Goal: Task Accomplishment & Management: Manage account settings

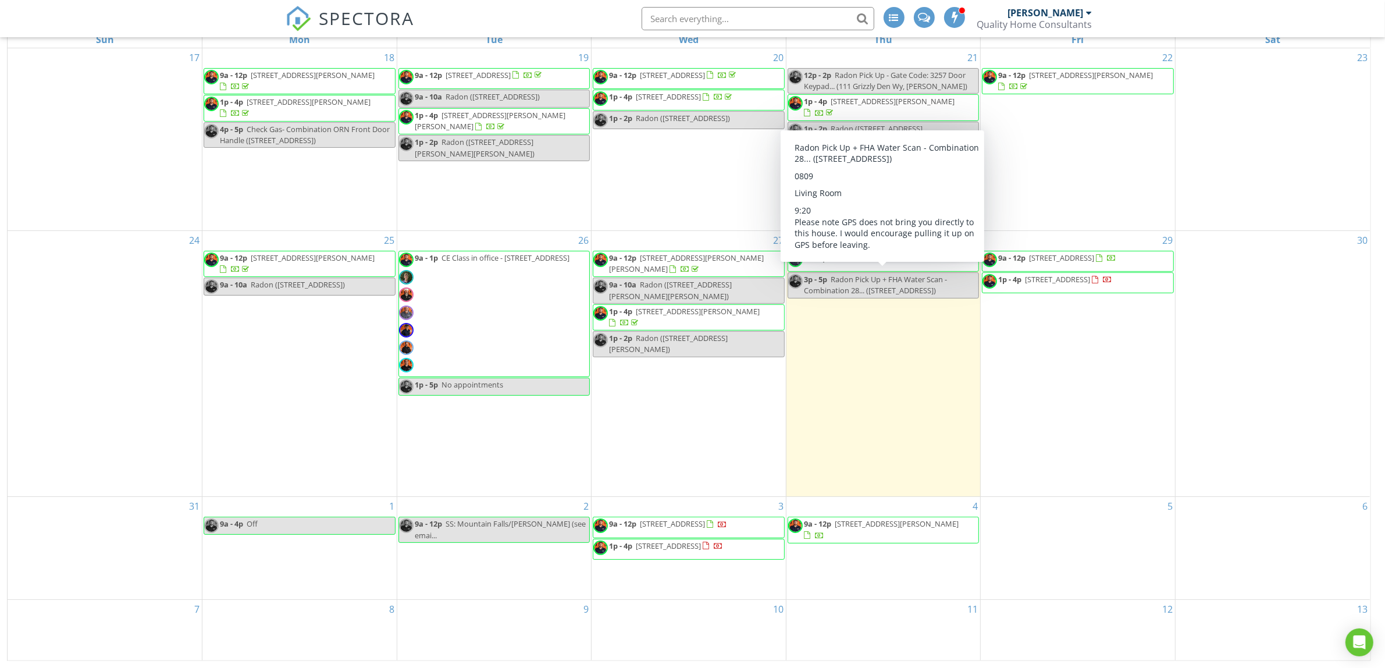
click at [889, 279] on span "Radon Pick Up + FHA Water Scan - Combination 28... (821 Old Chestnut Mountain R…" at bounding box center [875, 285] width 143 height 22
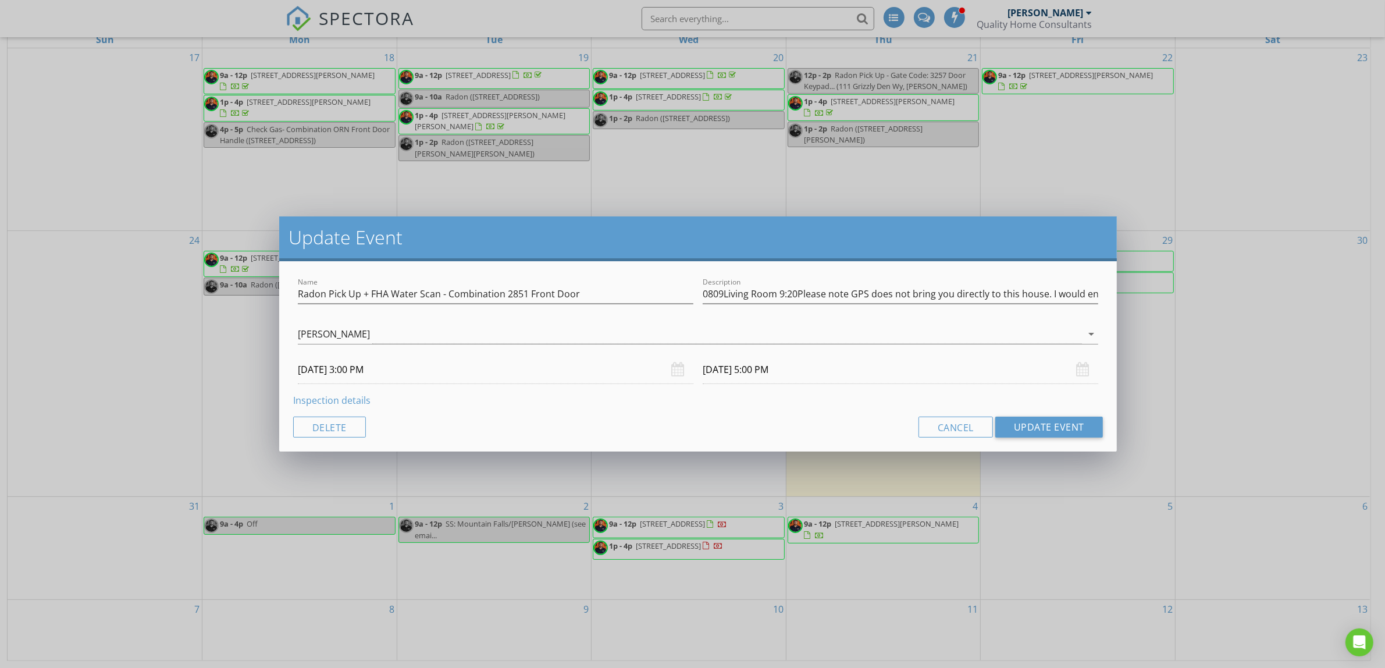
click at [333, 402] on link "Inspection details" at bounding box center [331, 400] width 77 height 13
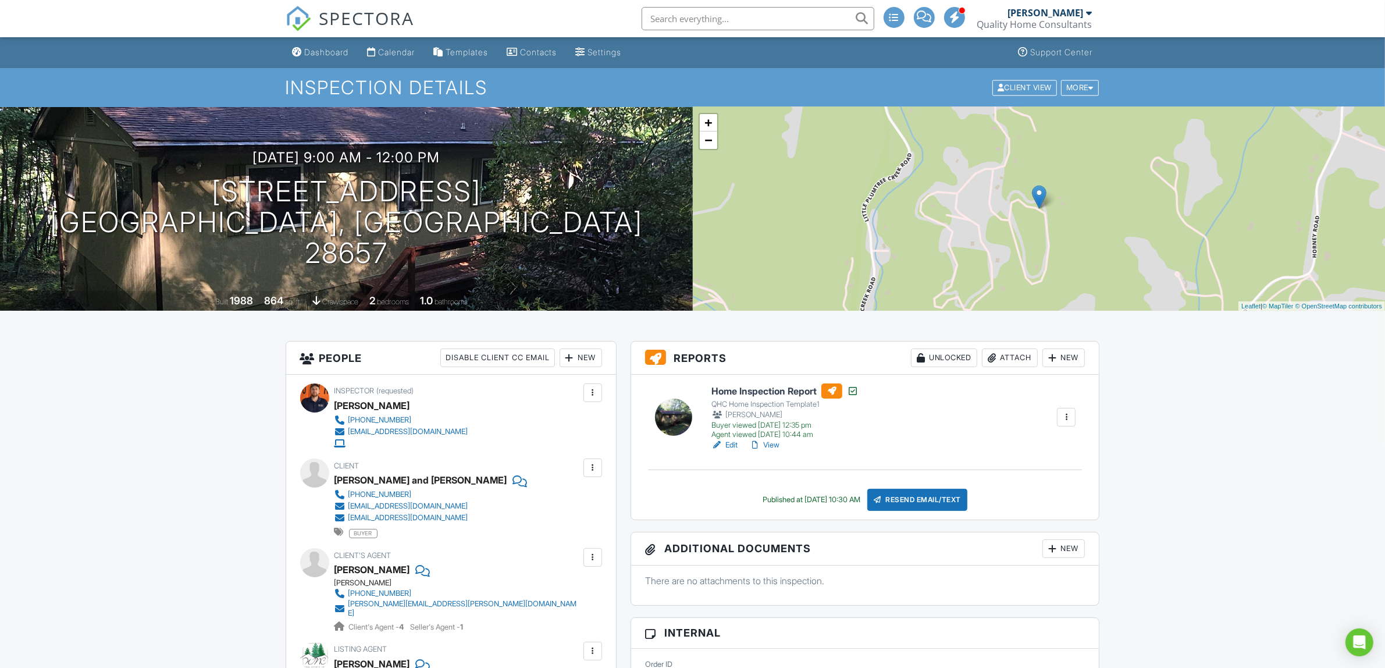
click at [999, 359] on div "Attach" at bounding box center [1010, 357] width 56 height 19
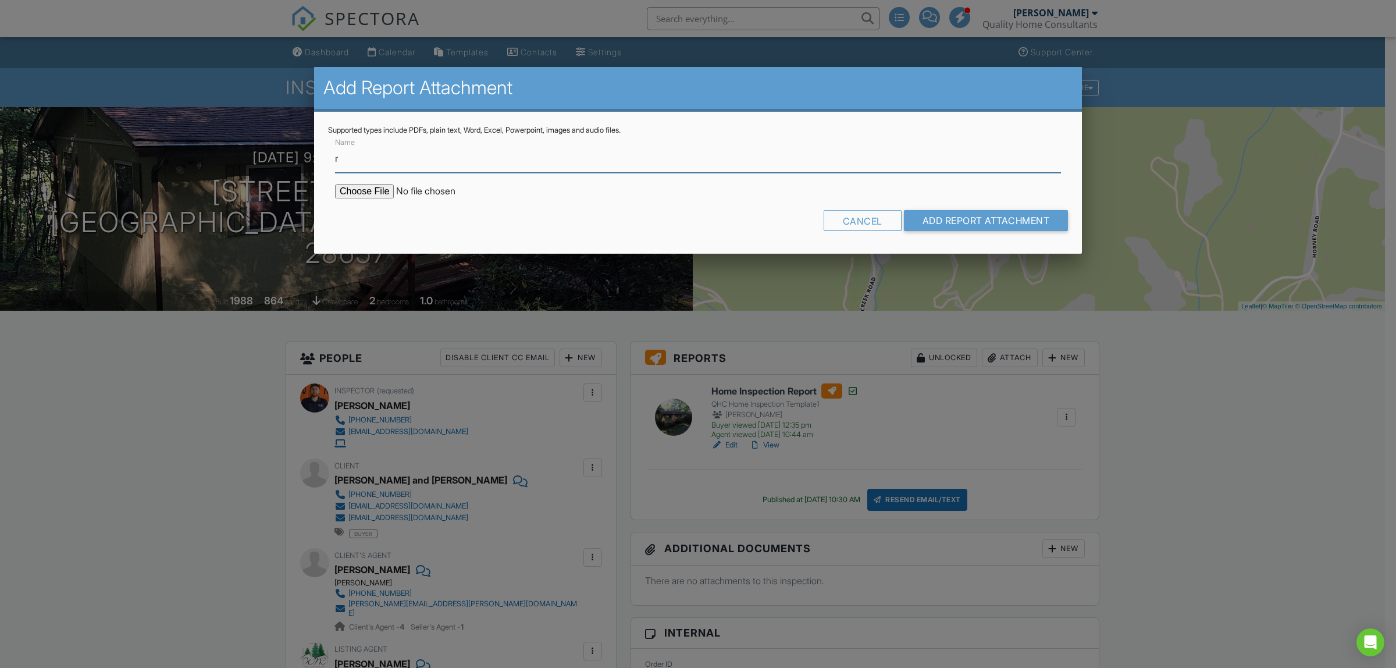
type input "Radon"
click at [369, 192] on input "file" at bounding box center [434, 191] width 198 height 14
type input "C:\fakepath\821_Old_Chestnut_Mountain_Rd.pdf"
click at [960, 223] on input "Add Report Attachment" at bounding box center [986, 220] width 165 height 21
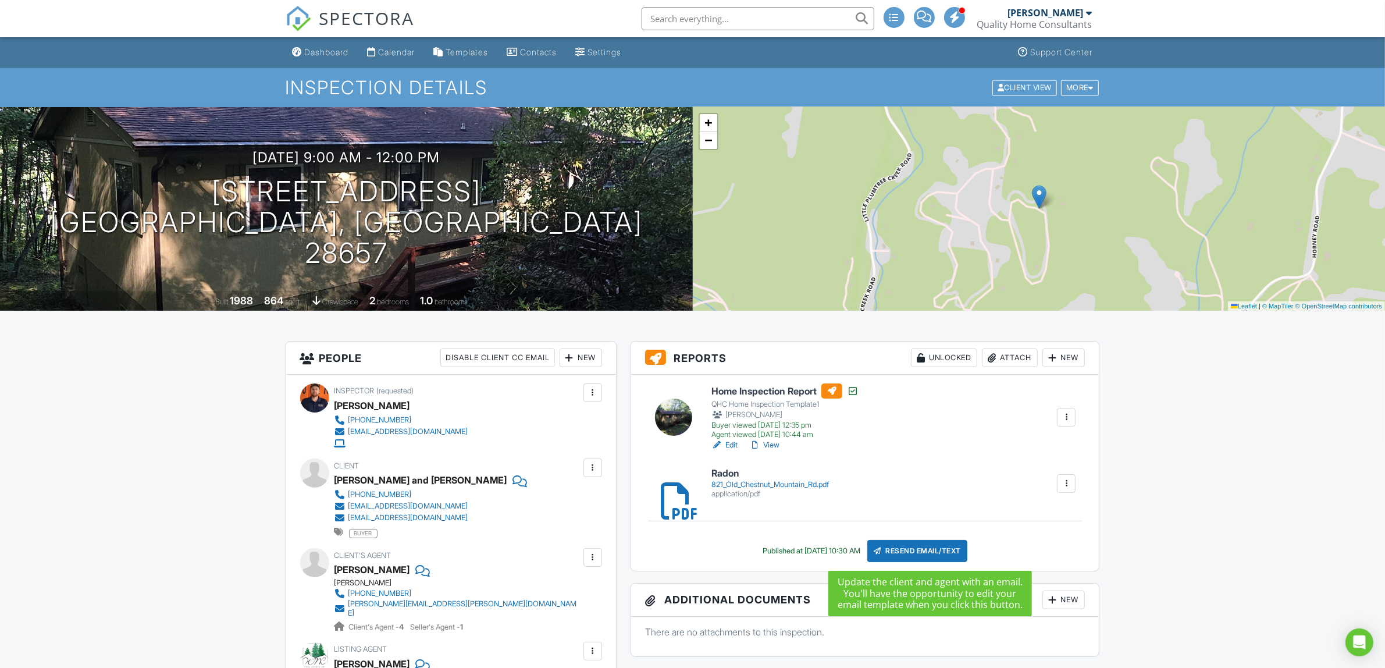
click at [916, 548] on div "Resend Email/Text" at bounding box center [917, 551] width 100 height 22
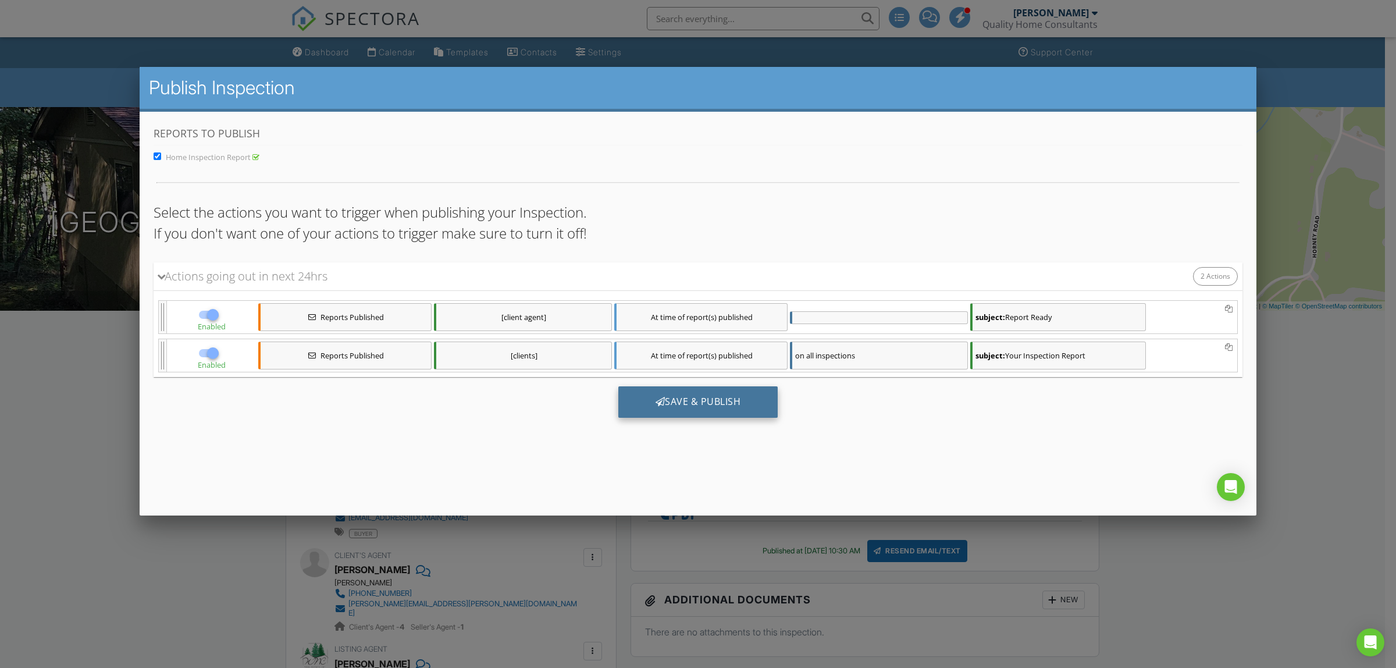
click at [701, 407] on div "Save & Publish" at bounding box center [698, 401] width 160 height 31
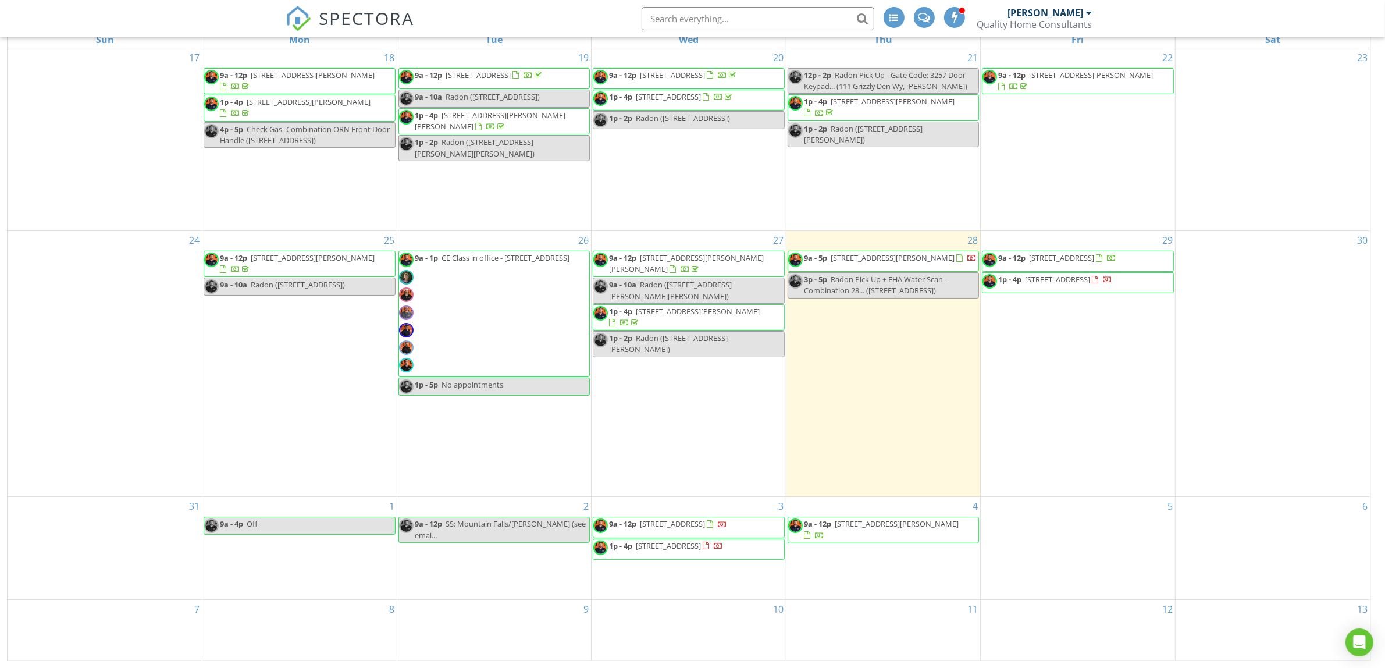
click at [851, 40] on div "Thu" at bounding box center [883, 39] width 194 height 16
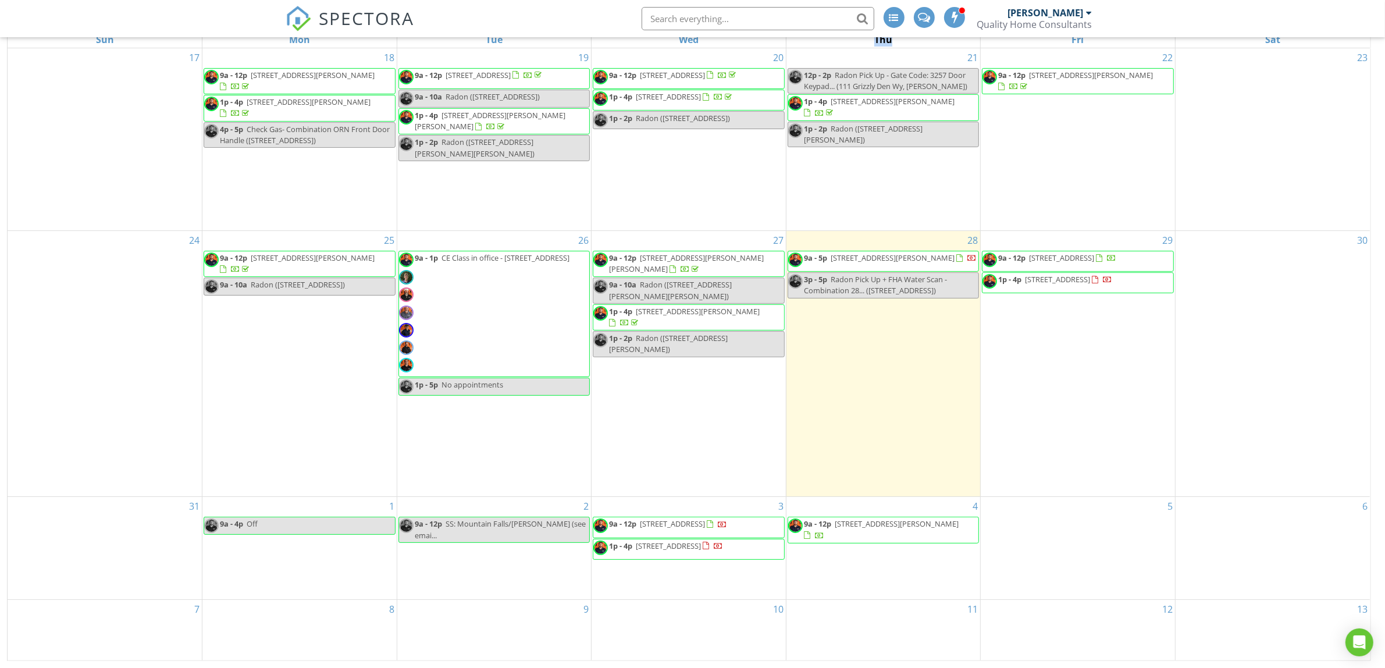
click at [851, 40] on div "Thu" at bounding box center [883, 39] width 194 height 16
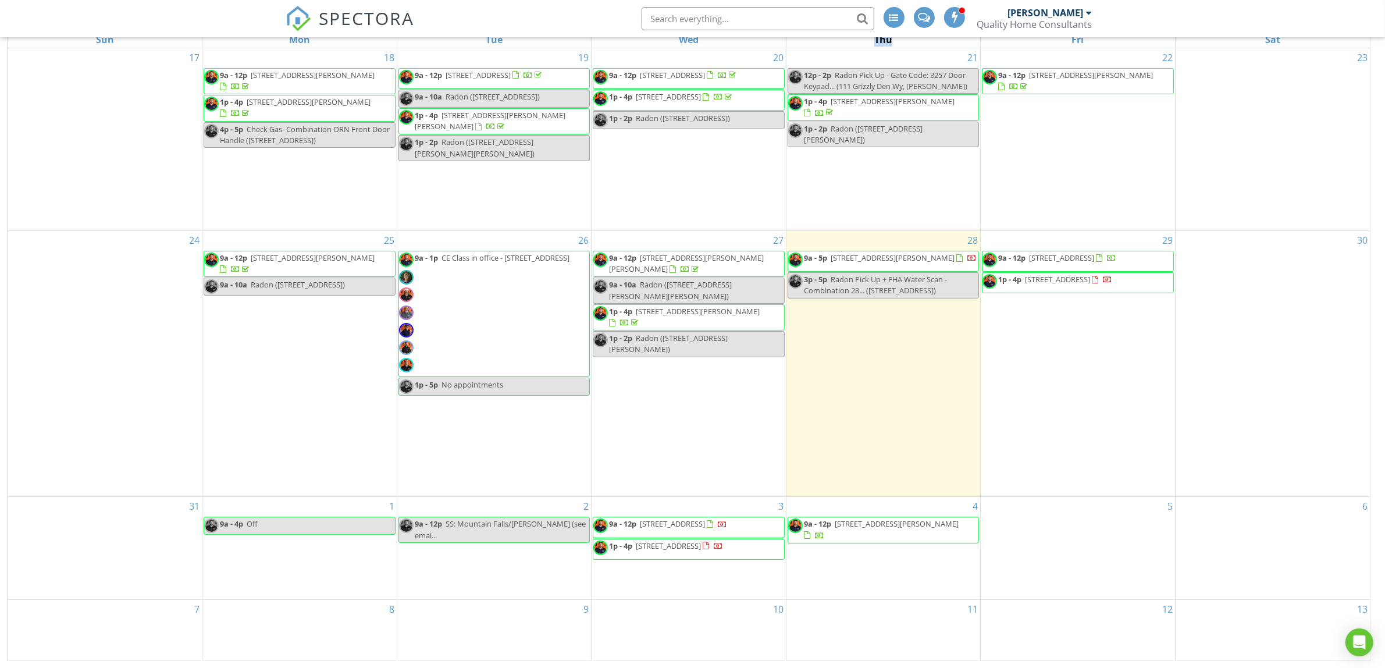
click at [851, 40] on div "Thu" at bounding box center [883, 39] width 194 height 16
